Goal: Task Accomplishment & Management: Manage account settings

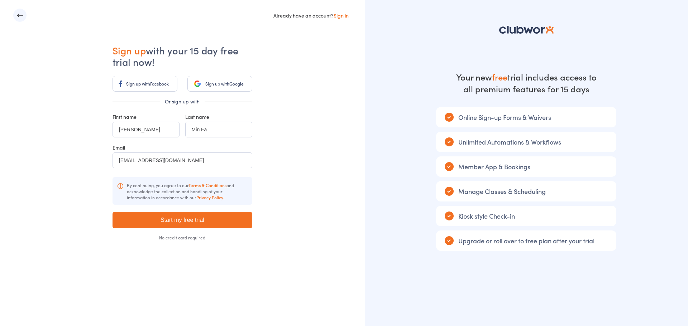
click at [19, 17] on icon "button" at bounding box center [19, 15] width 7 height 7
click at [181, 221] on input "Start my free trial" at bounding box center [182, 220] width 140 height 16
type input "Please wait ..."
click at [346, 14] on link "Sign in" at bounding box center [341, 15] width 15 height 7
click at [25, 18] on button "button" at bounding box center [19, 15] width 13 height 13
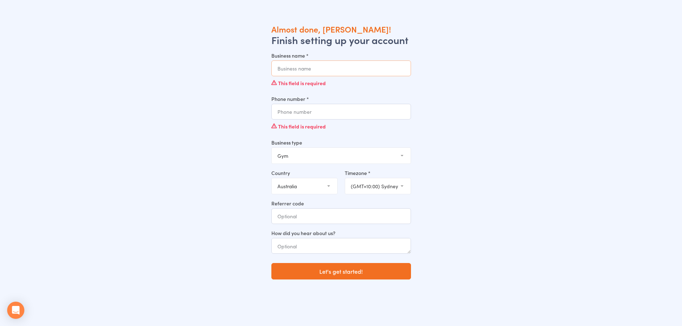
click at [339, 68] on input "Business name *" at bounding box center [342, 69] width 140 height 16
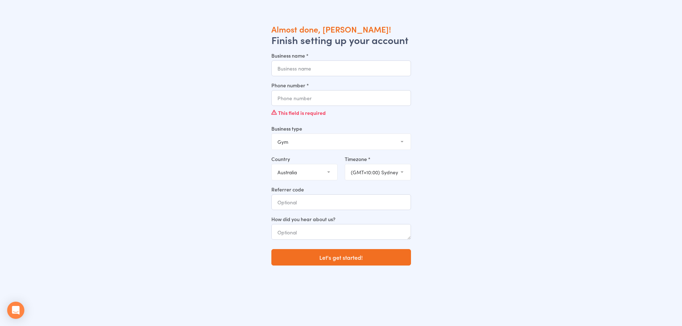
click at [321, 66] on input "Business name *" at bounding box center [342, 69] width 140 height 16
click at [345, 232] on div "How did you hear about us?" at bounding box center [342, 228] width 140 height 24
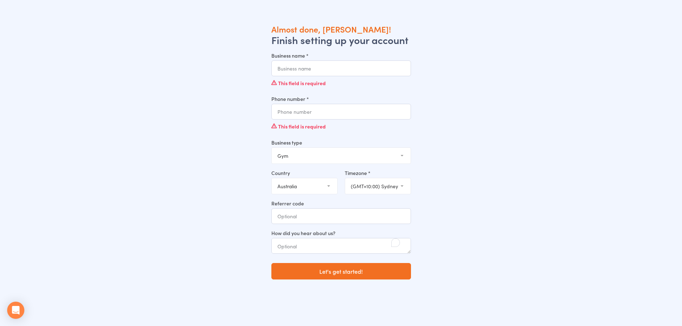
click at [362, 153] on select "Gym Studio Martial Arts Yoga School Dance School Pole Dance Personal Trainer Cr…" at bounding box center [341, 156] width 139 height 16
select select "2"
click at [272, 148] on select "Gym Studio Martial Arts Yoga School Dance School Pole Dance Personal Trainer Cr…" at bounding box center [341, 156] width 139 height 16
click at [317, 73] on input "Business name *" at bounding box center [342, 69] width 140 height 16
type input "M"
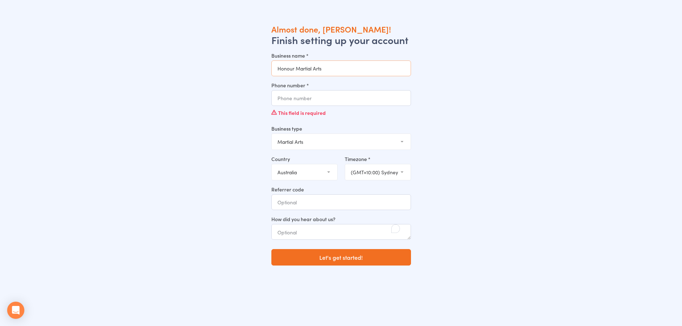
type input "Honour Martial Arts"
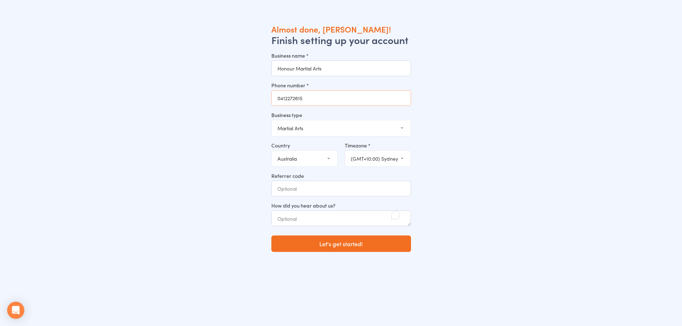
type input "0412272615"
select select "2"
click at [329, 224] on textarea "To enrich screen reader interactions, please activate Accessibility in Grammarl…" at bounding box center [342, 219] width 140 height 16
click at [391, 158] on select "(GMT+10:30) Lord Howe (GMT+10:00) Macquarie (GMT+10:00) Hobart (GMT+10:00) Melb…" at bounding box center [378, 159] width 66 height 16
select select "3"
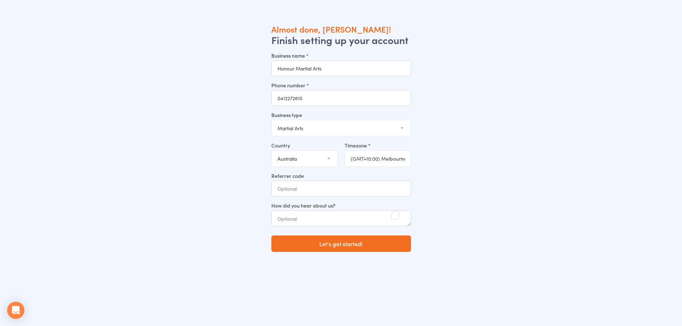
click at [345, 151] on select "(GMT+10:30) Lord Howe (GMT+10:00) Macquarie (GMT+10:00) Hobart (GMT+10:00) Melb…" at bounding box center [378, 159] width 66 height 16
click at [344, 241] on button "Let's get started!" at bounding box center [342, 244] width 140 height 16
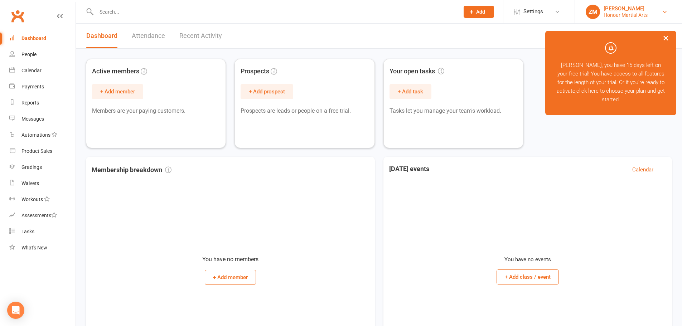
click at [629, 13] on div "Honour Martial Arts" at bounding box center [626, 15] width 44 height 6
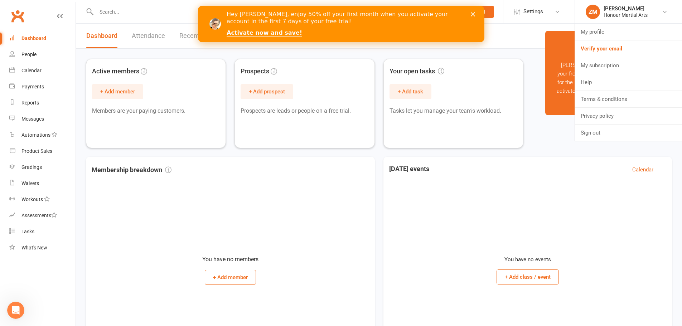
click at [473, 13] on icon "Close" at bounding box center [473, 14] width 4 height 4
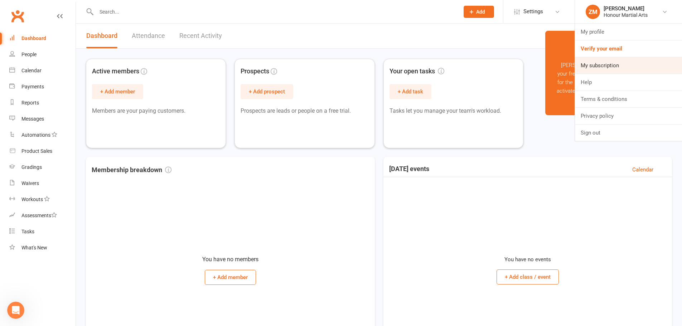
click at [595, 67] on link "My subscription" at bounding box center [628, 65] width 107 height 16
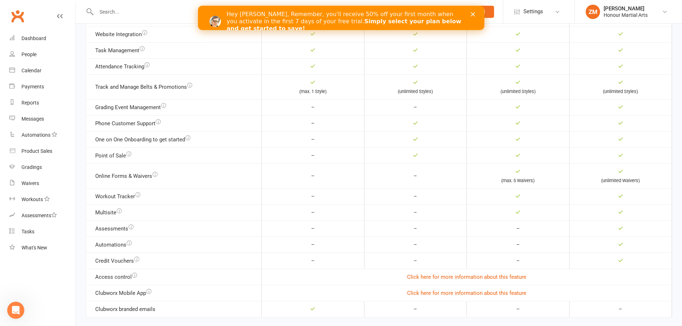
scroll to position [312, 0]
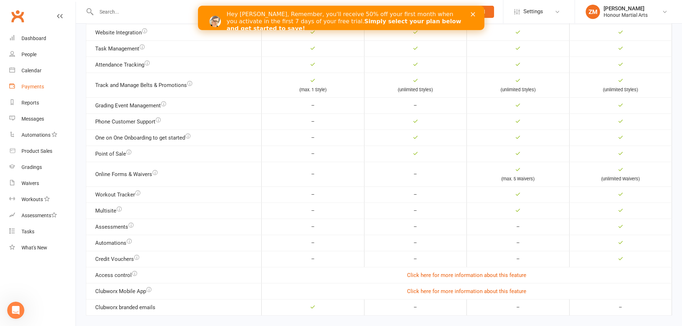
click at [37, 80] on link "Payments" at bounding box center [42, 87] width 66 height 16
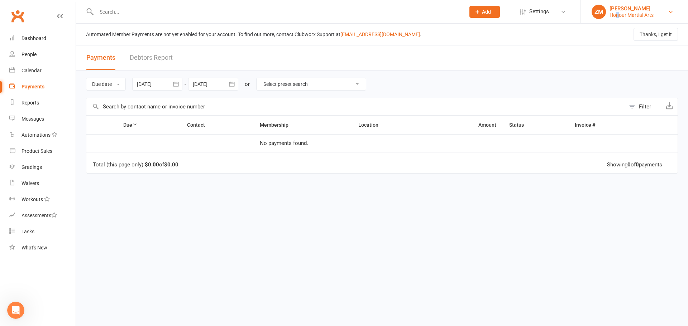
click at [619, 15] on div "Honour Martial Arts" at bounding box center [631, 15] width 44 height 6
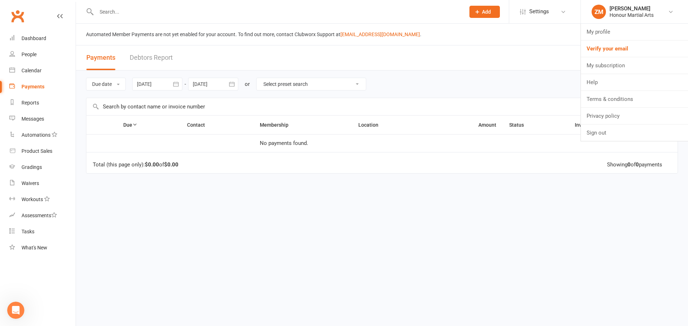
click at [282, 196] on div "Due Contact Membership Location Amount Status History Invoice # No payments fou…" at bounding box center [382, 190] width 592 height 151
click at [153, 55] on link "Debtors Report" at bounding box center [151, 57] width 43 height 25
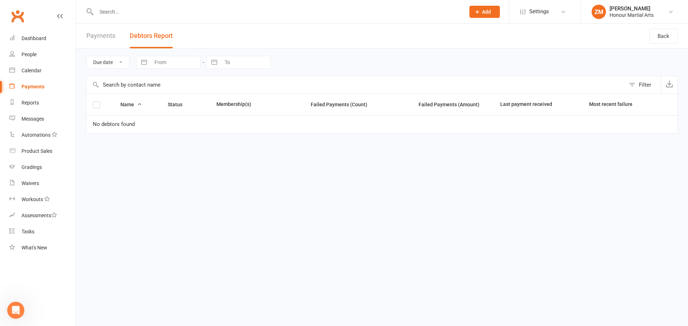
click at [113, 42] on link "Payments" at bounding box center [100, 36] width 29 height 25
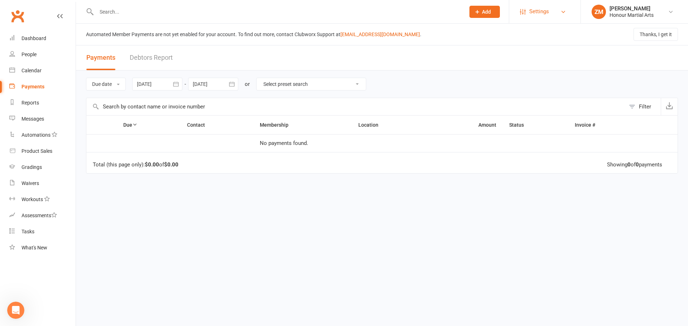
click at [551, 16] on link "Settings" at bounding box center [545, 12] width 50 height 16
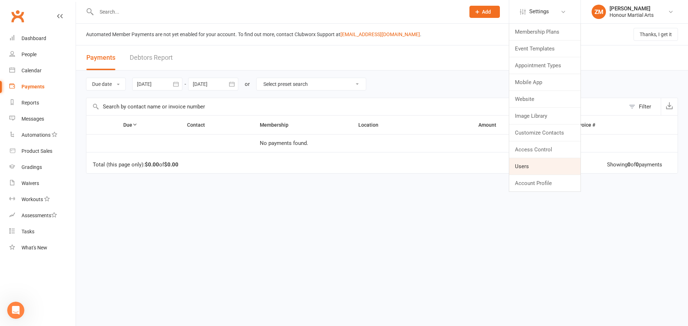
click at [532, 161] on link "Users" at bounding box center [544, 166] width 71 height 16
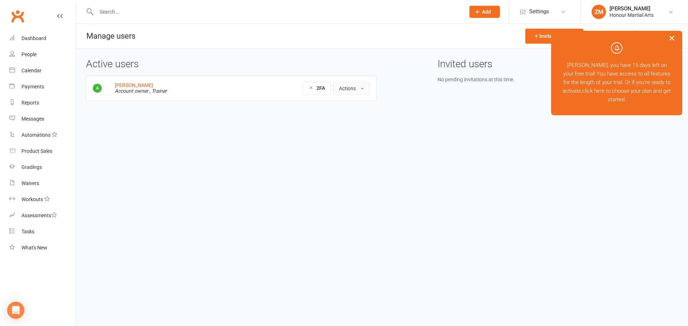
click at [346, 90] on button "Actions" at bounding box center [351, 88] width 37 height 13
click at [631, 16] on div "Honour Martial Arts" at bounding box center [631, 15] width 44 height 6
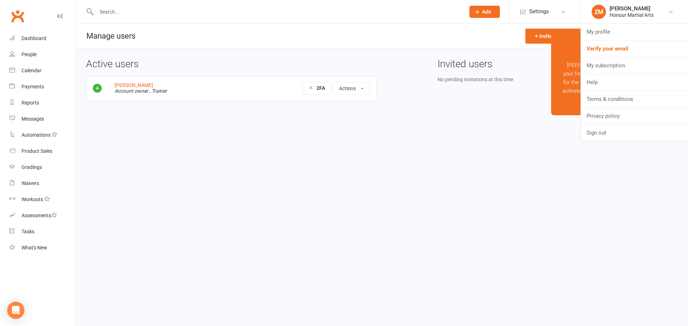
click at [59, 16] on icon at bounding box center [60, 16] width 6 height 6
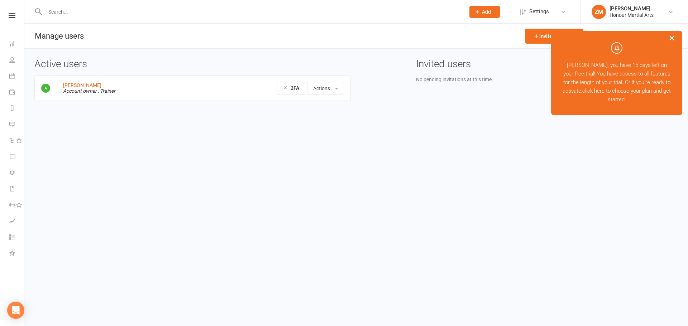
click at [525, 28] on div "Invite new user User Consent 2FA Policy" at bounding box center [601, 36] width 152 height 25
click at [529, 12] on span "Settings" at bounding box center [539, 12] width 20 height 16
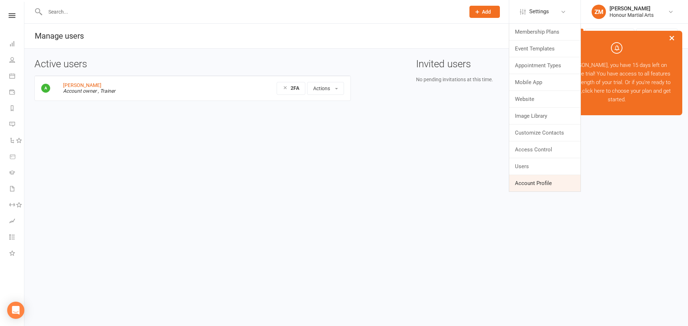
click at [534, 185] on link "Account Profile" at bounding box center [544, 183] width 71 height 16
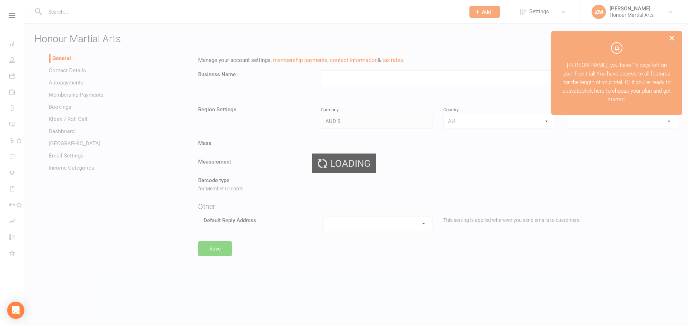
type input "Honour Martial Arts"
select select "Australia/Melbourne"
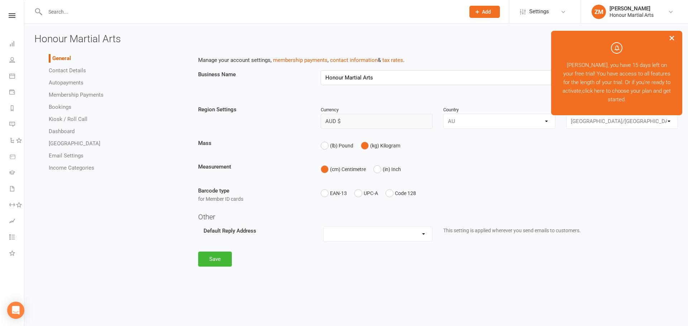
click at [673, 39] on button "×" at bounding box center [671, 37] width 13 height 15
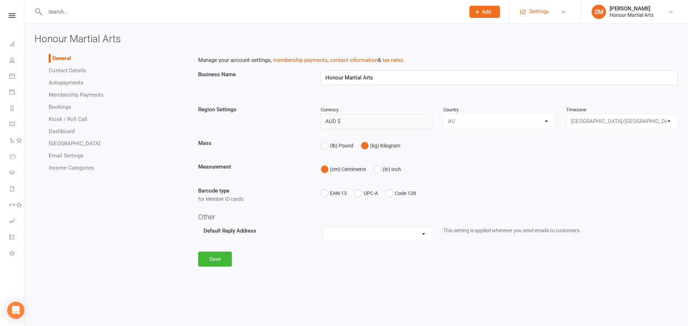
click at [546, 8] on span "Settings" at bounding box center [539, 12] width 20 height 16
click at [434, 47] on div "Honour Martial Arts General Contact Details Autopayments Membership Payments Bo…" at bounding box center [355, 151] width 663 height 255
click at [536, 4] on span "Settings" at bounding box center [539, 12] width 20 height 16
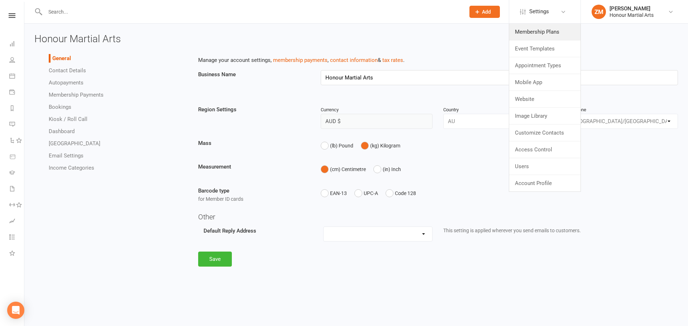
click at [546, 30] on link "Membership Plans" at bounding box center [544, 32] width 71 height 16
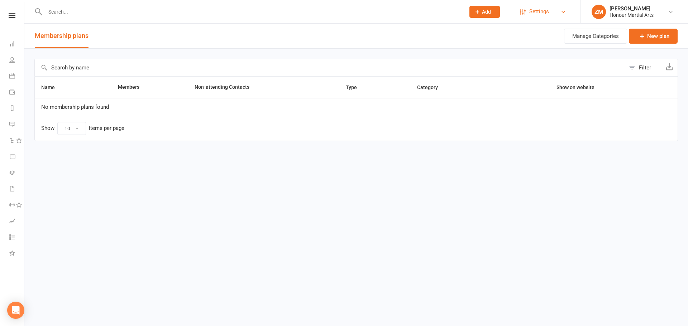
click at [540, 14] on span "Settings" at bounding box center [539, 12] width 20 height 16
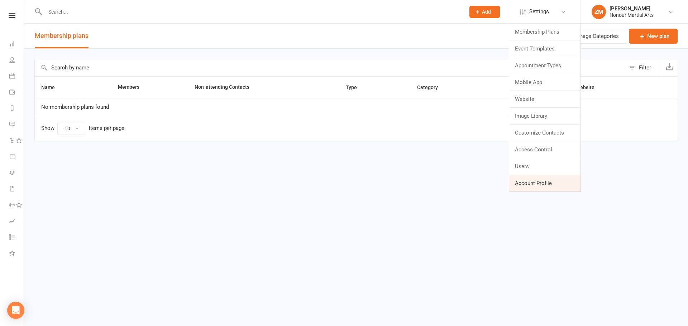
click at [536, 182] on link "Account Profile" at bounding box center [544, 183] width 71 height 16
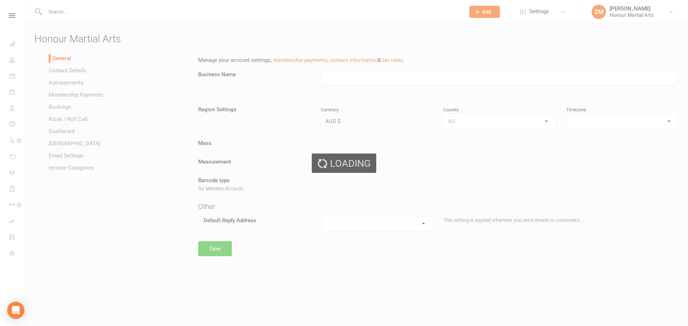
type input "Honour Martial Arts"
select select "Australia/Melbourne"
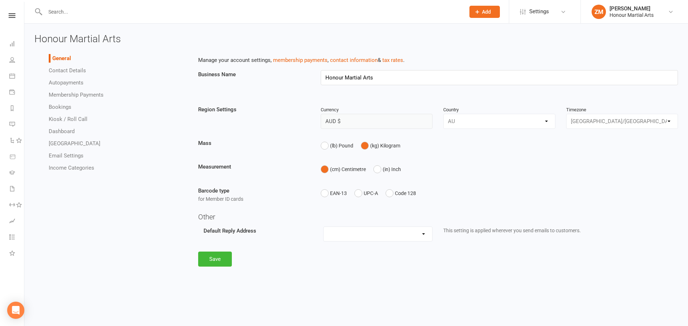
click at [74, 68] on link "Contact Details" at bounding box center [67, 70] width 37 height 6
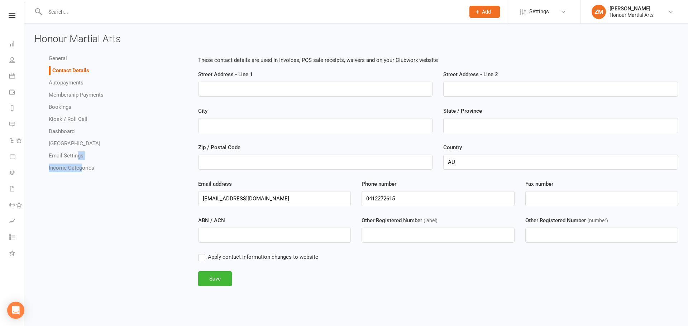
drag, startPoint x: 80, startPoint y: 159, endPoint x: 77, endPoint y: 156, distance: 4.6
click at [77, 157] on ul "General Contact Details Autopayments Membership Payments Bookings Kiosk / Roll …" at bounding box center [110, 113] width 153 height 118
click at [74, 153] on link "Email Settings" at bounding box center [66, 156] width 35 height 6
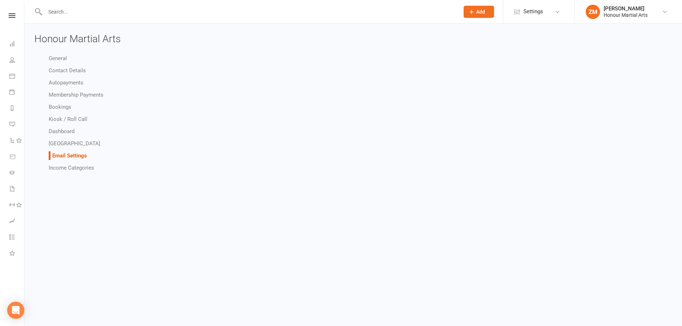
select select "do_not_send"
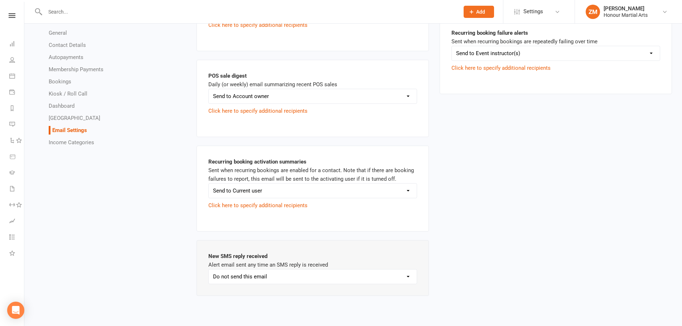
scroll to position [1013, 0]
click at [89, 143] on link "Income Categories" at bounding box center [71, 142] width 45 height 6
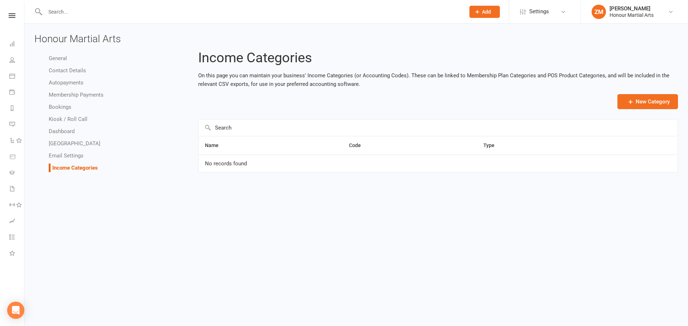
click at [58, 56] on link "General" at bounding box center [58, 58] width 18 height 6
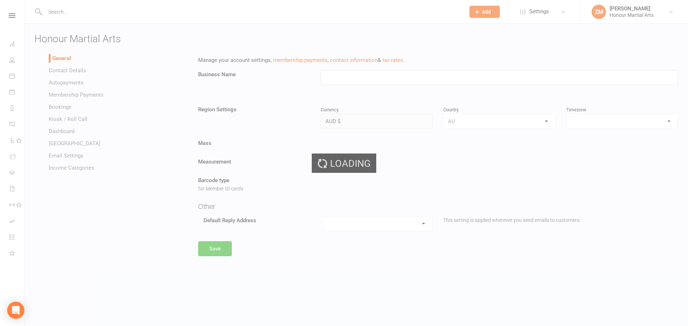
type input "Honour Martial Arts"
select select "Australia/Melbourne"
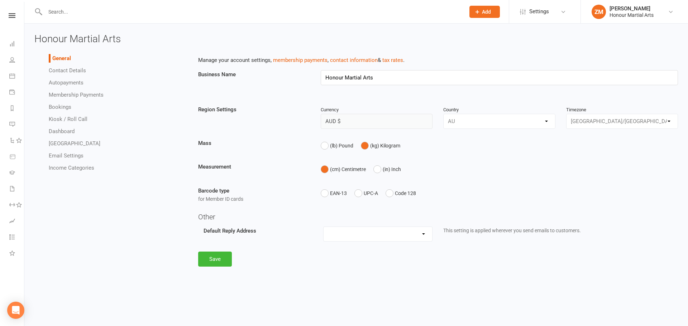
click at [68, 72] on link "Contact Details" at bounding box center [67, 70] width 37 height 6
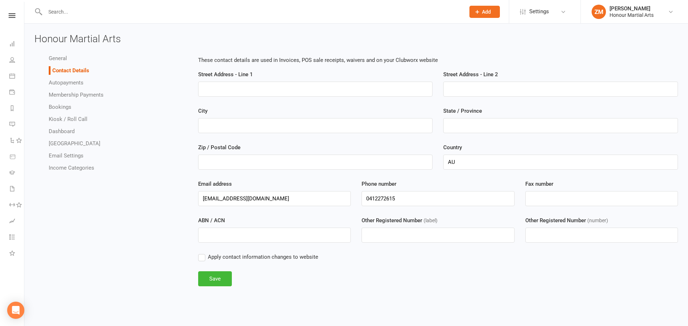
click at [71, 87] on li "Autopayments" at bounding box center [118, 82] width 139 height 9
click at [71, 81] on link "Autopayments" at bounding box center [66, 83] width 35 height 6
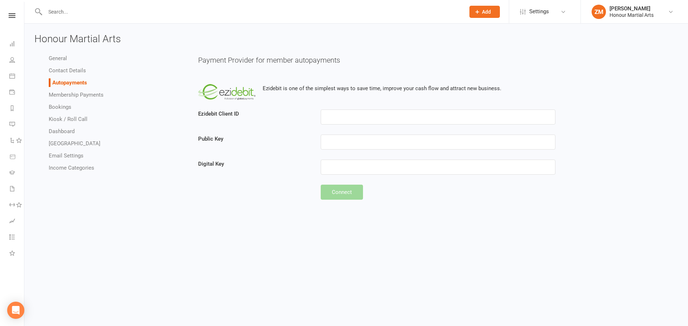
click at [78, 99] on li "Membership Payments" at bounding box center [118, 95] width 139 height 9
click at [81, 93] on link "Membership Payments" at bounding box center [76, 95] width 55 height 6
select select "1918"
select select "expire_class_packs_on_booking_creation"
select select "allow_make_up_classes_for_expired_memberships_up_to_90d"
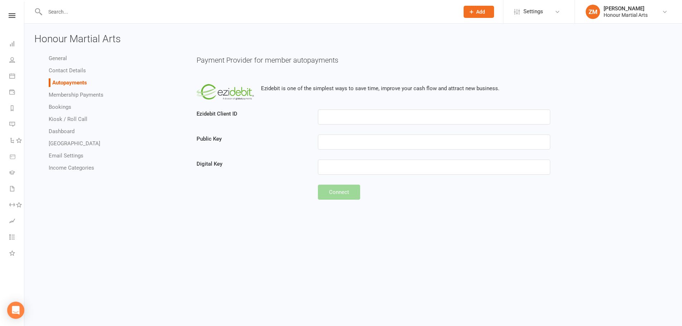
select select "autofail_policy_process_manually"
select select "reactivate_if_cancelled_yesterday_or_earlier"
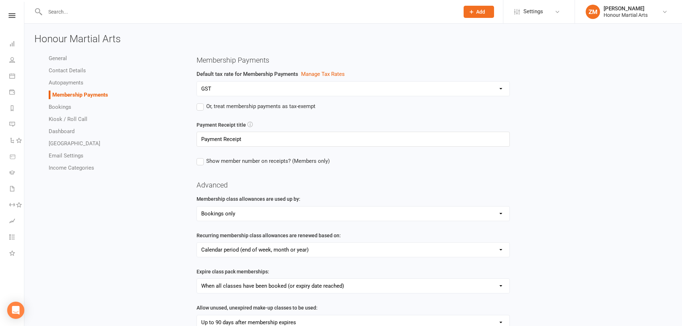
click at [71, 105] on link "Bookings" at bounding box center [60, 107] width 23 height 6
select select "send_booking_confirmation_email_to_none"
select select "send_booking_reminder_to_none"
select select "false"
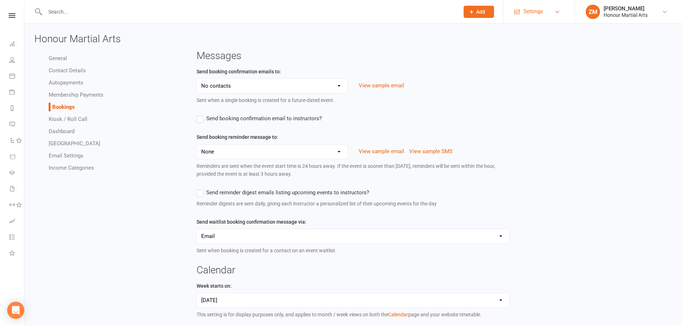
click at [545, 6] on link "Settings" at bounding box center [539, 12] width 50 height 16
click at [660, 19] on li "ZM Zachary Min Fa Honour Martial Arts My profile Verify your email My subscript…" at bounding box center [628, 11] width 107 height 23
click at [661, 11] on link "ZM Zachary Min Fa Honour Martial Arts" at bounding box center [629, 12] width 86 height 14
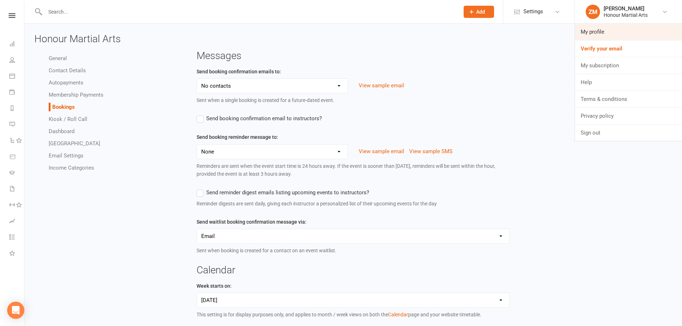
click at [609, 25] on link "My profile" at bounding box center [628, 32] width 107 height 16
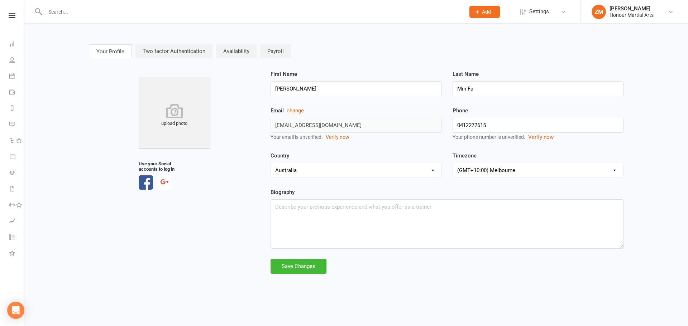
click at [231, 48] on link "Availability" at bounding box center [236, 51] width 40 height 14
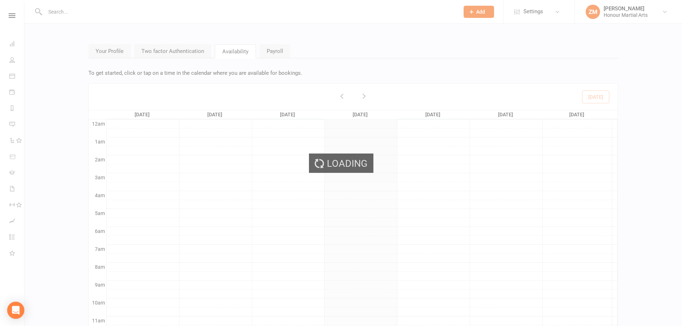
scroll to position [44, 0]
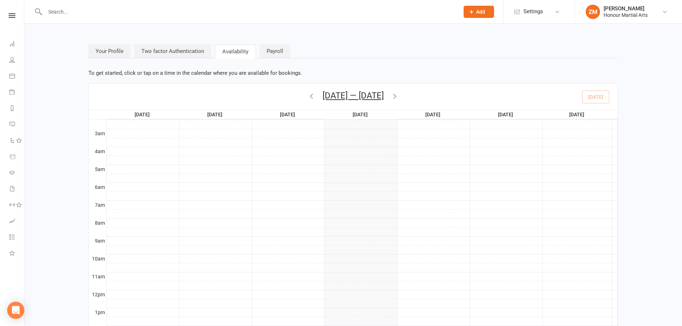
click at [195, 56] on link "Two factor Authentication" at bounding box center [172, 51] width 77 height 14
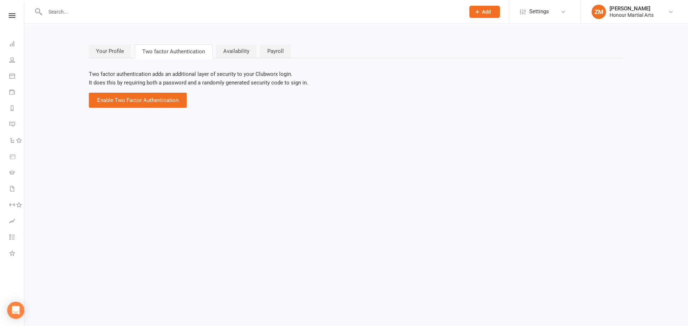
click at [281, 51] on link "Payroll" at bounding box center [275, 51] width 31 height 14
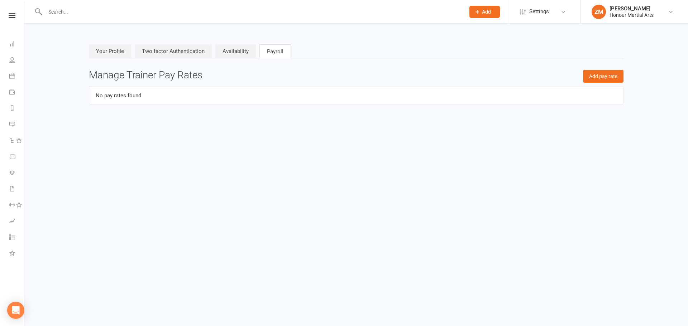
click at [99, 53] on link "Your Profile" at bounding box center [110, 51] width 42 height 14
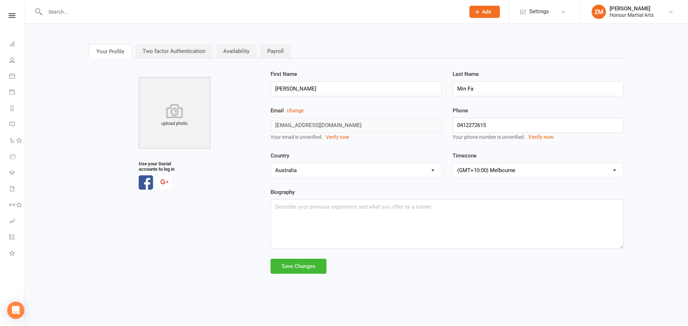
click at [236, 50] on link "Availability" at bounding box center [236, 51] width 40 height 14
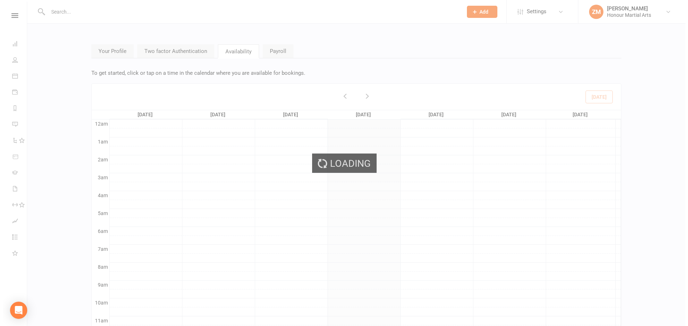
scroll to position [44, 0]
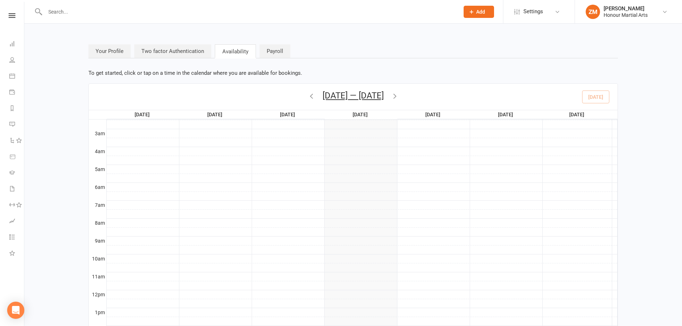
click at [281, 51] on link "Payroll" at bounding box center [275, 51] width 31 height 14
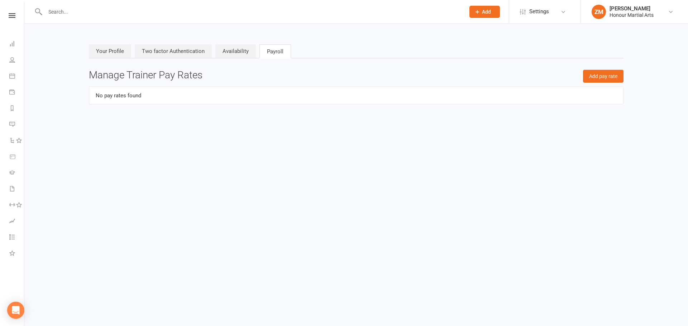
click at [115, 47] on link "Your Profile" at bounding box center [110, 51] width 42 height 14
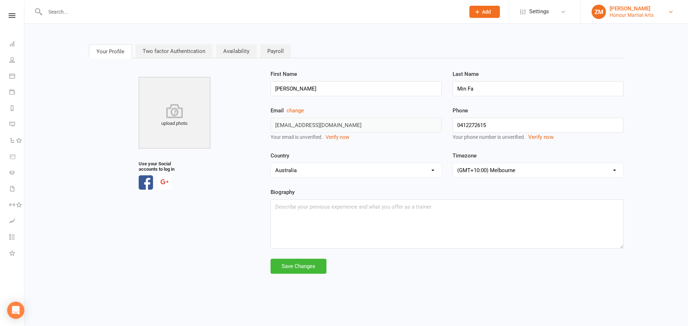
click at [619, 14] on div "Honour Martial Arts" at bounding box center [631, 15] width 44 height 6
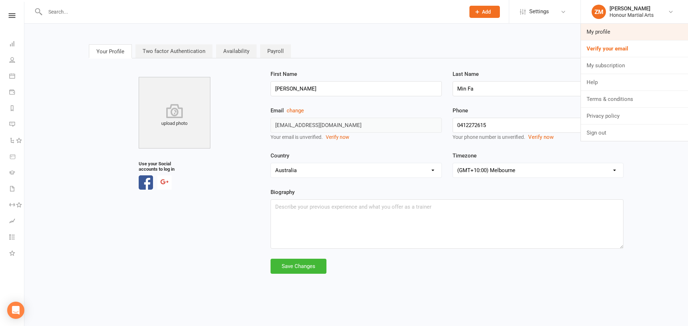
click at [621, 29] on link "My profile" at bounding box center [634, 32] width 107 height 16
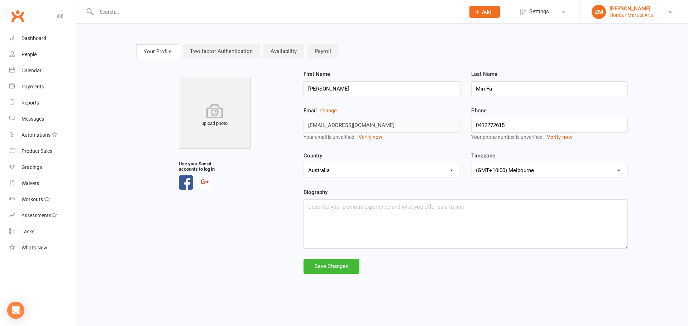
click at [620, 9] on div "[PERSON_NAME]" at bounding box center [631, 8] width 44 height 6
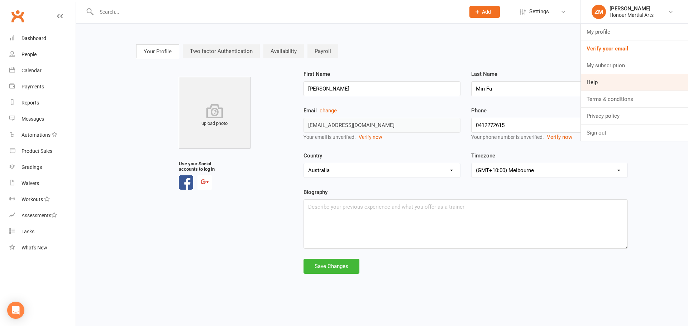
click at [612, 78] on link "Help" at bounding box center [634, 82] width 107 height 16
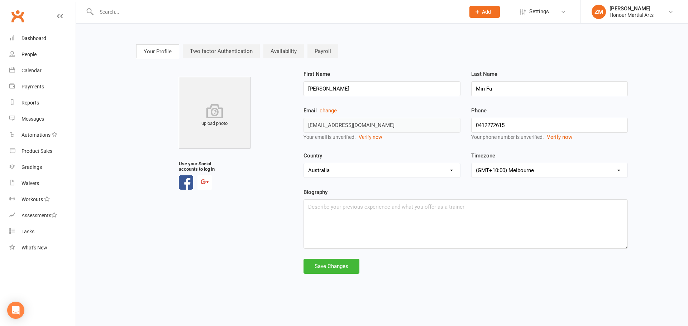
click at [222, 47] on link "Two factor Authentication" at bounding box center [221, 51] width 77 height 14
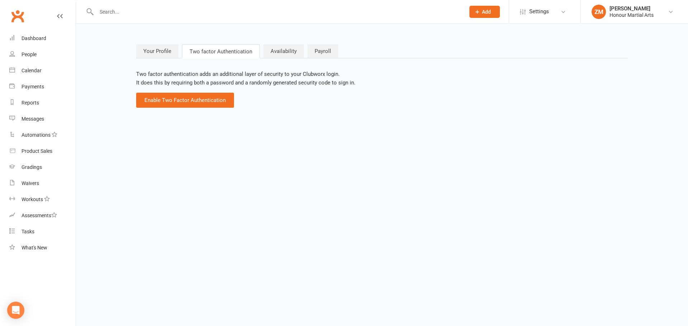
click at [279, 51] on link "Availability" at bounding box center [283, 51] width 40 height 14
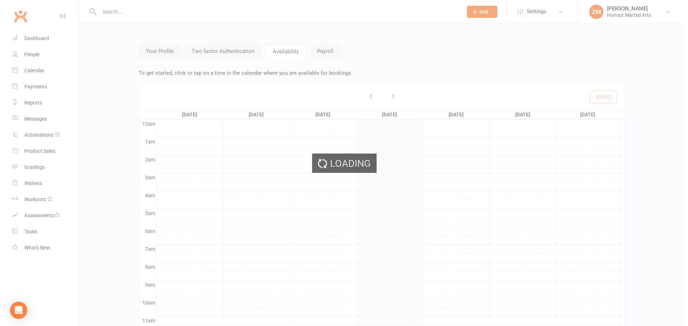
scroll to position [76, 0]
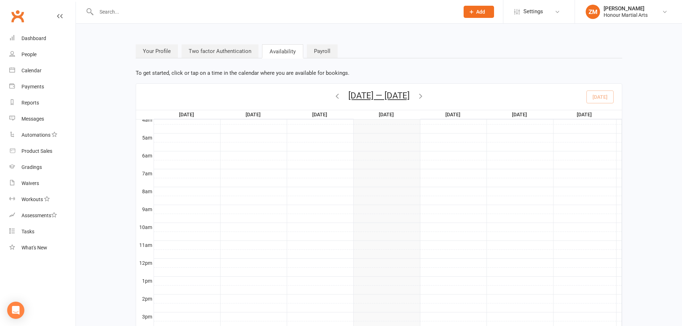
click at [314, 46] on link "Payroll" at bounding box center [322, 51] width 31 height 14
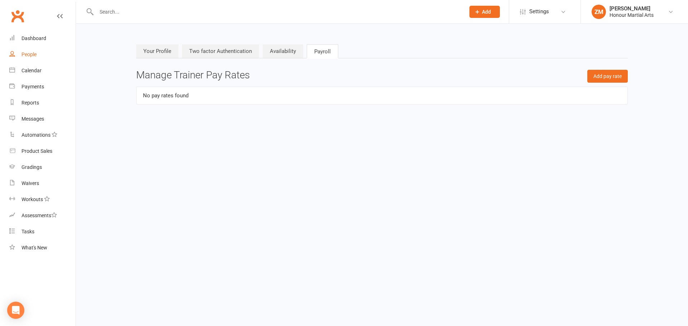
click at [19, 57] on link "People" at bounding box center [42, 55] width 66 height 16
